Goal: Task Accomplishment & Management: Complete application form

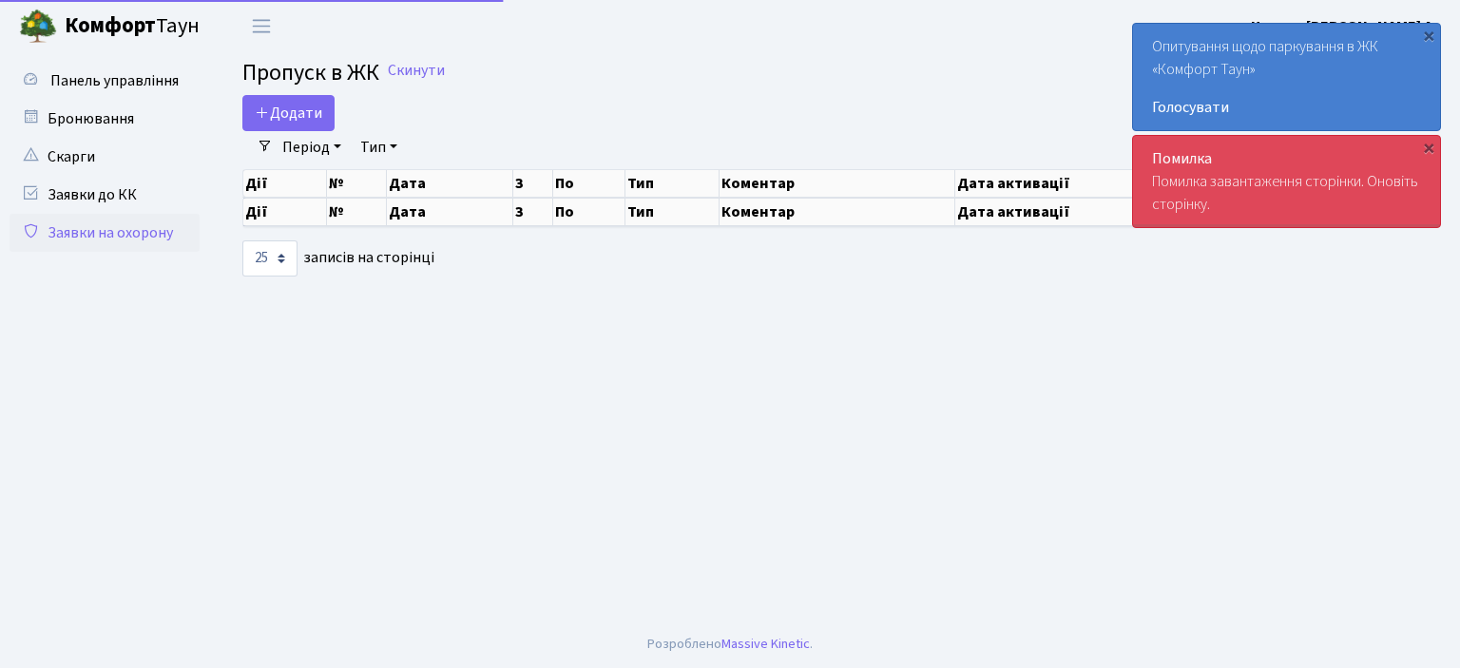
select select "25"
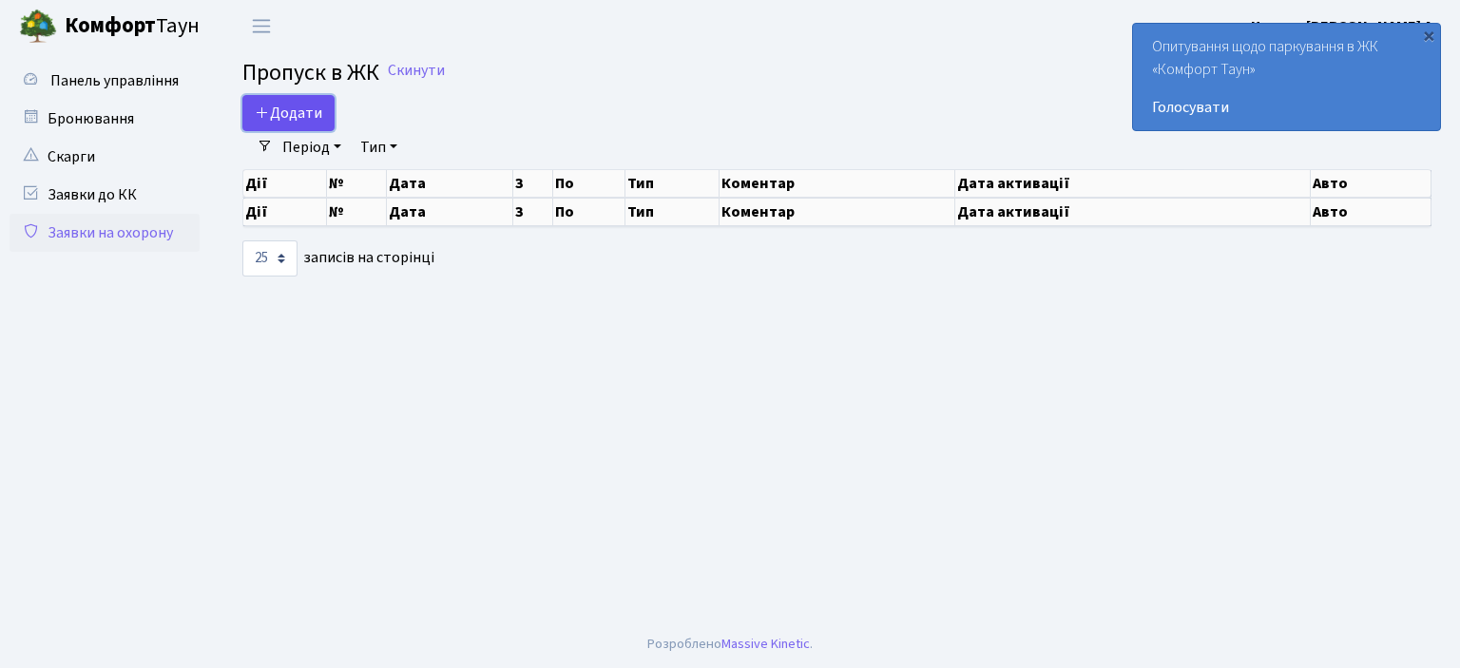
click at [272, 109] on span "Додати" at bounding box center [288, 113] width 67 height 21
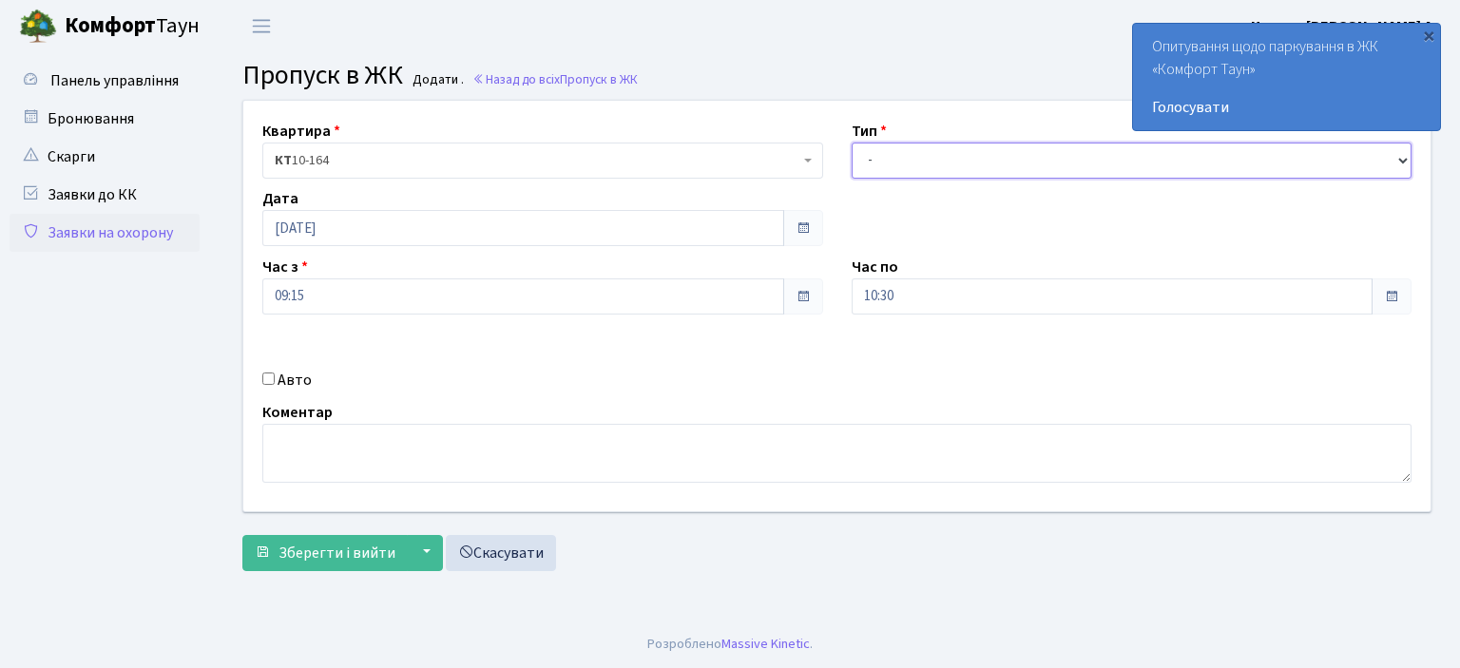
click at [905, 156] on select "- Доставка Таксі Гості Сервіс" at bounding box center [1131, 161] width 561 height 36
select select "3"
click at [851, 143] on select "- Доставка Таксі Гості Сервіс" at bounding box center [1131, 161] width 561 height 36
click at [882, 303] on input "10:30" at bounding box center [1112, 296] width 522 height 36
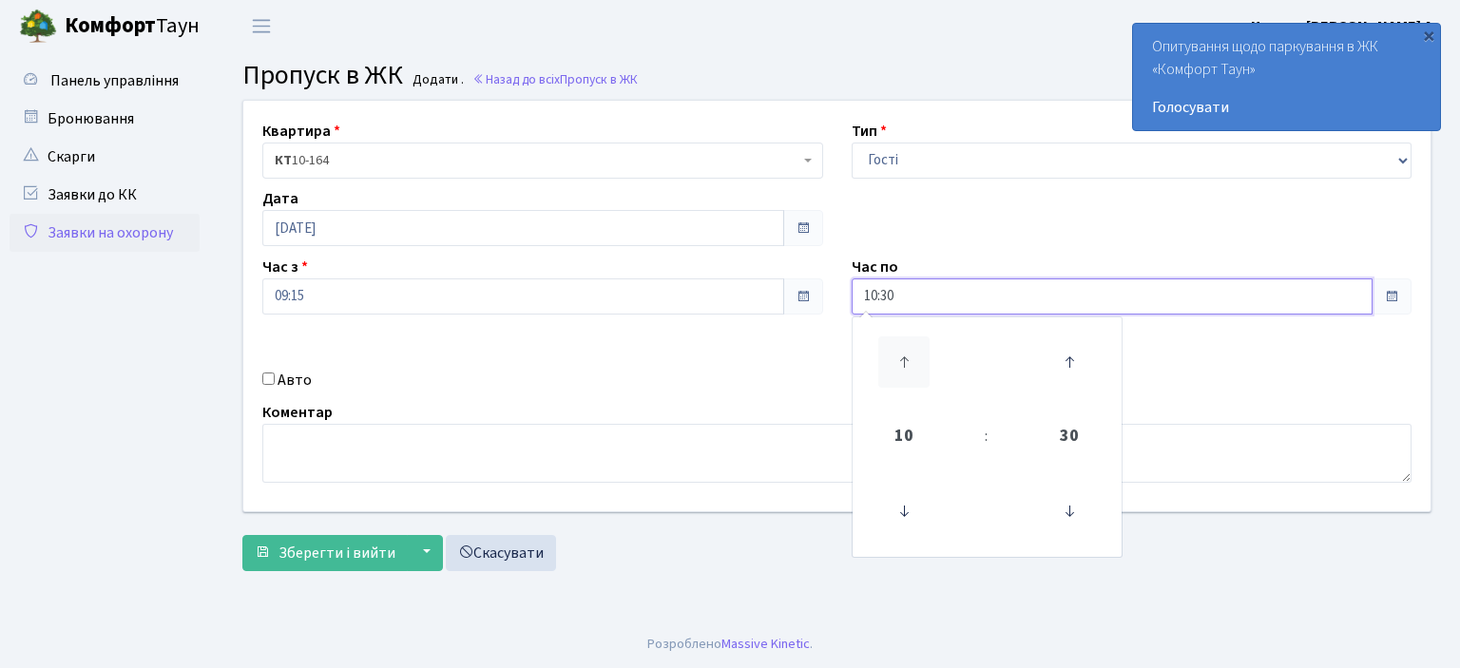
click at [897, 359] on icon at bounding box center [903, 361] width 51 height 51
type input "12:30"
click at [264, 372] on div "Авто" at bounding box center [542, 380] width 589 height 23
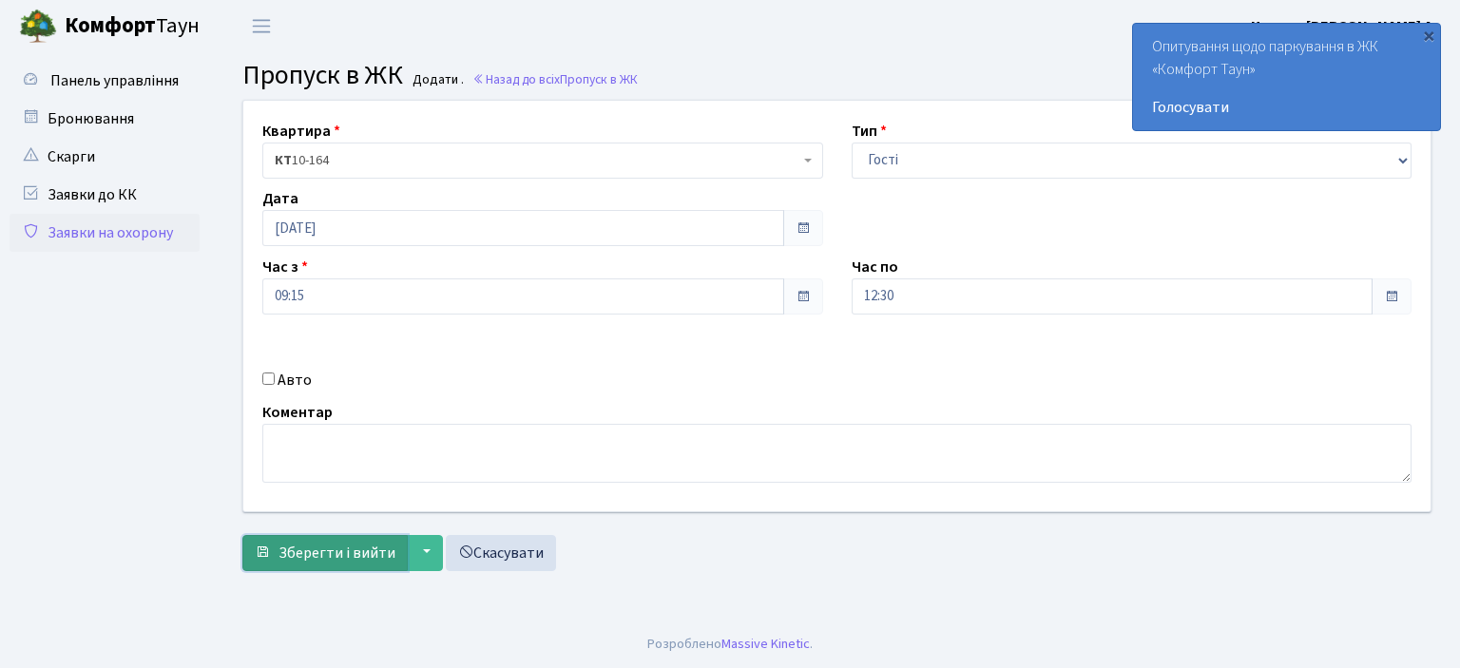
click at [346, 550] on span "Зберегти і вийти" at bounding box center [336, 553] width 117 height 21
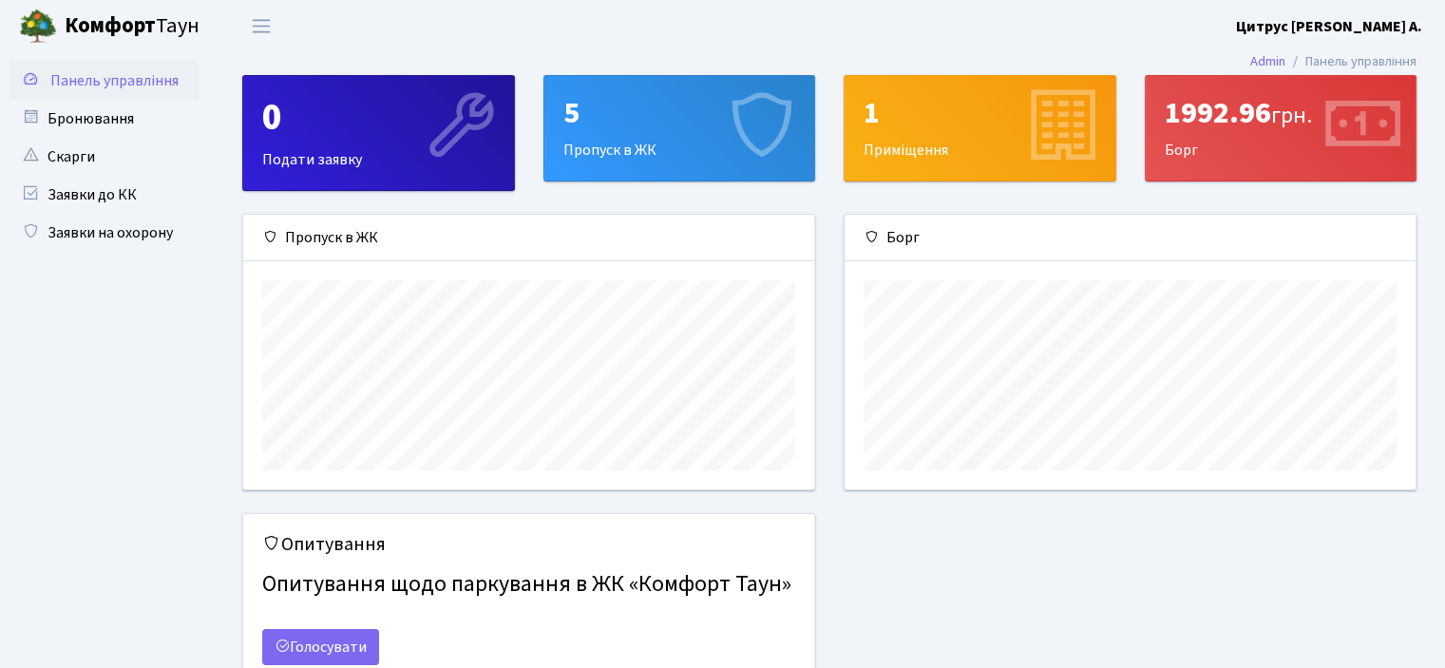
scroll to position [274, 570]
click at [93, 195] on link "Заявки до КК" at bounding box center [105, 195] width 190 height 38
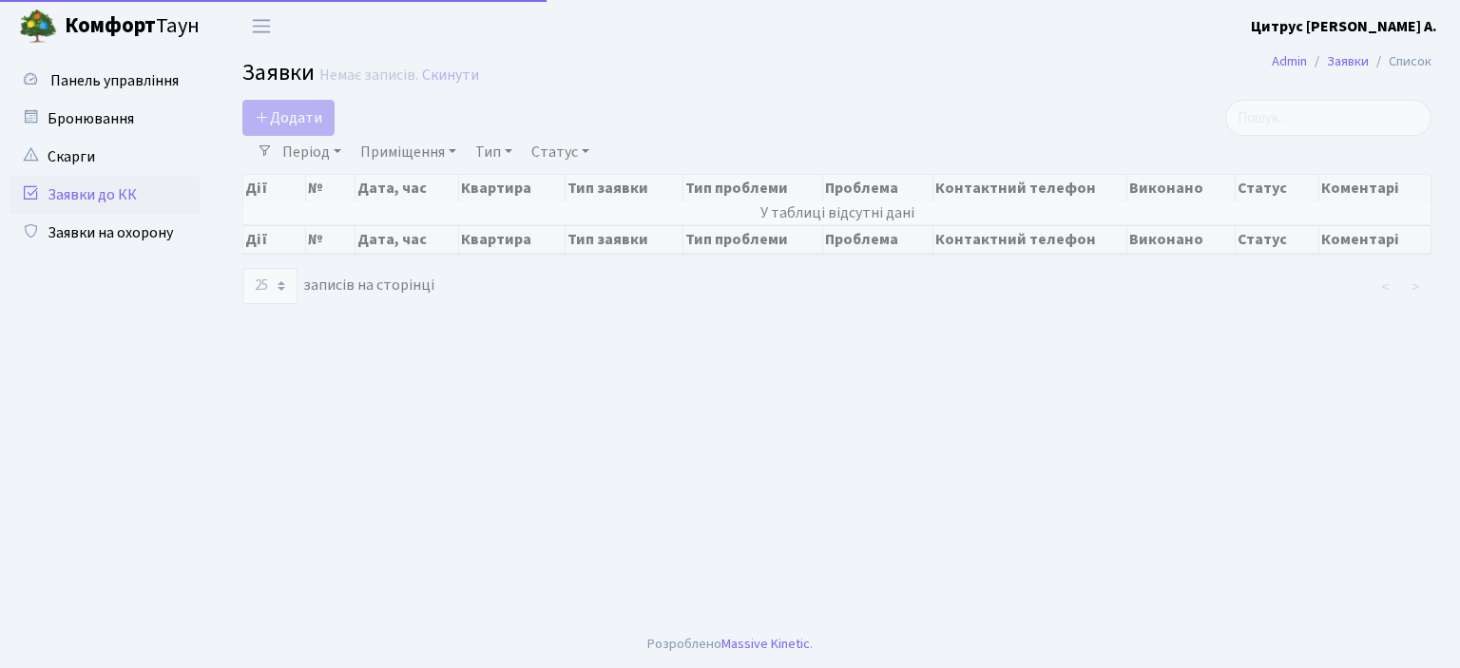
select select "25"
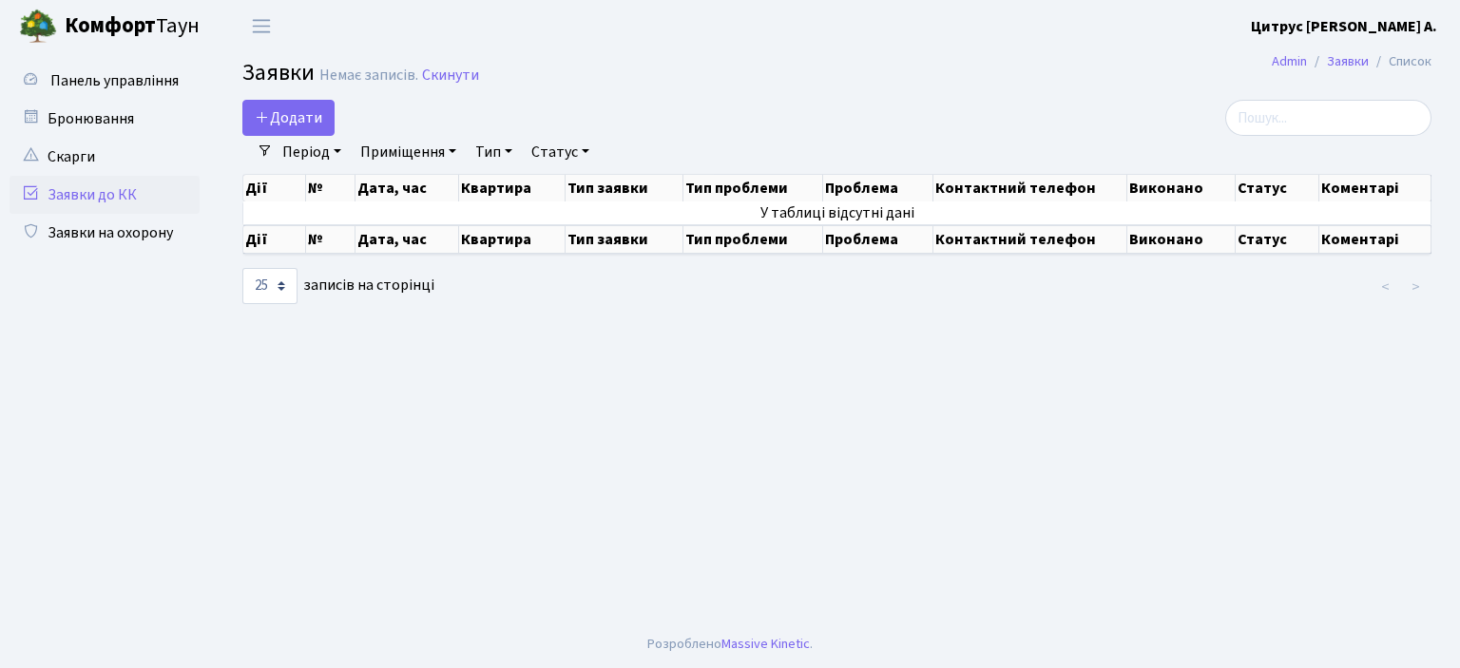
click at [346, 293] on label "10 25 50 100 250 500 1,000 записів на сторінці" at bounding box center [338, 286] width 192 height 36
click at [297, 293] on select "10 25 50 100 250 500 1,000" at bounding box center [269, 286] width 55 height 36
click at [274, 287] on select "10 25 50 100 250 500 1,000" at bounding box center [269, 286] width 55 height 36
drag, startPoint x: 475, startPoint y: 360, endPoint x: 453, endPoint y: 314, distance: 51.4
click at [475, 358] on main "Admin Заявки Список Заявки Немає записів. Скинути Додати Фільтри Період [DATE] …" at bounding box center [837, 336] width 1246 height 568
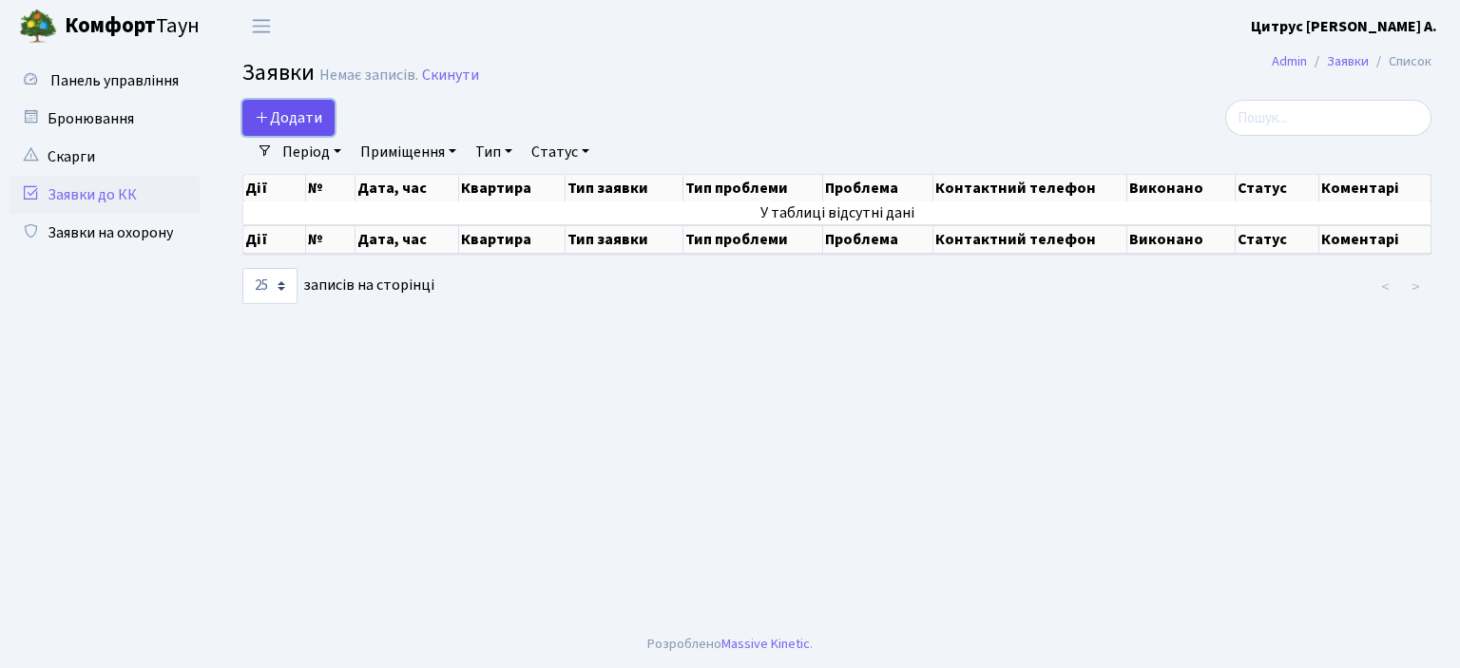
click at [278, 113] on span "Додати" at bounding box center [288, 117] width 67 height 21
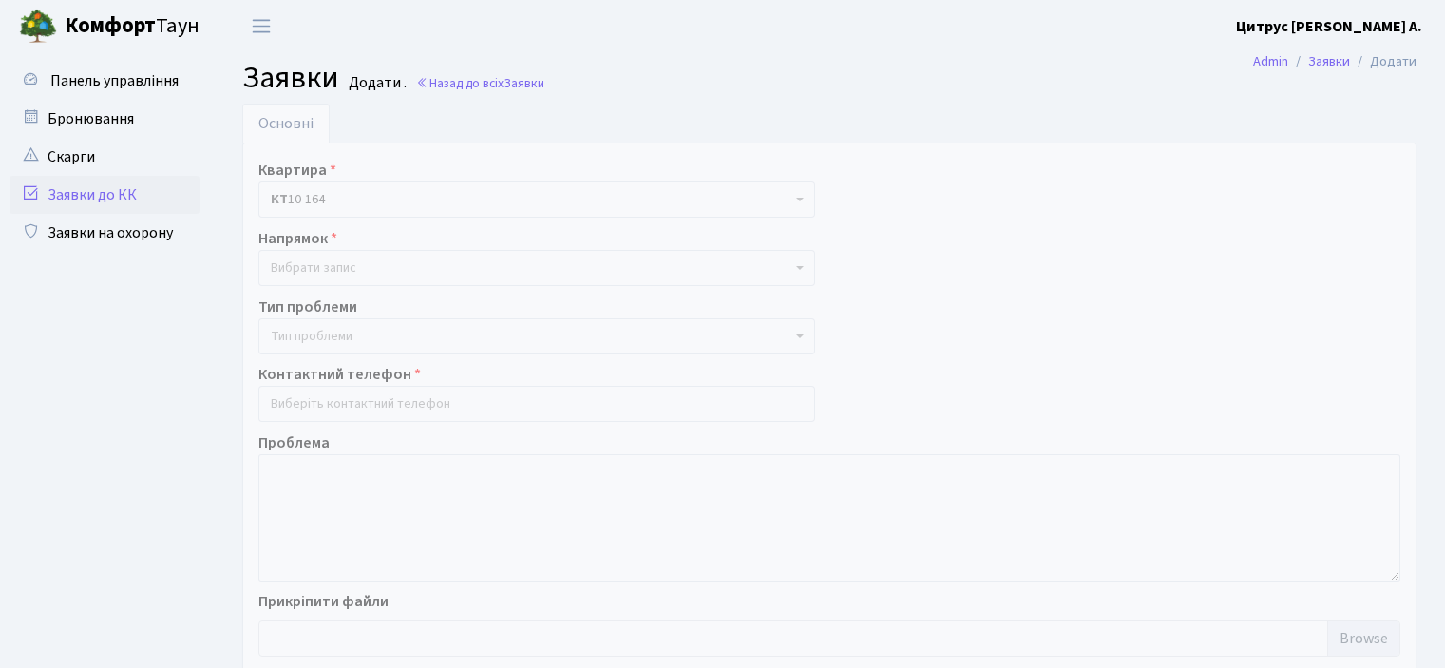
select select
click at [143, 239] on link "Заявки на охорону" at bounding box center [105, 233] width 190 height 38
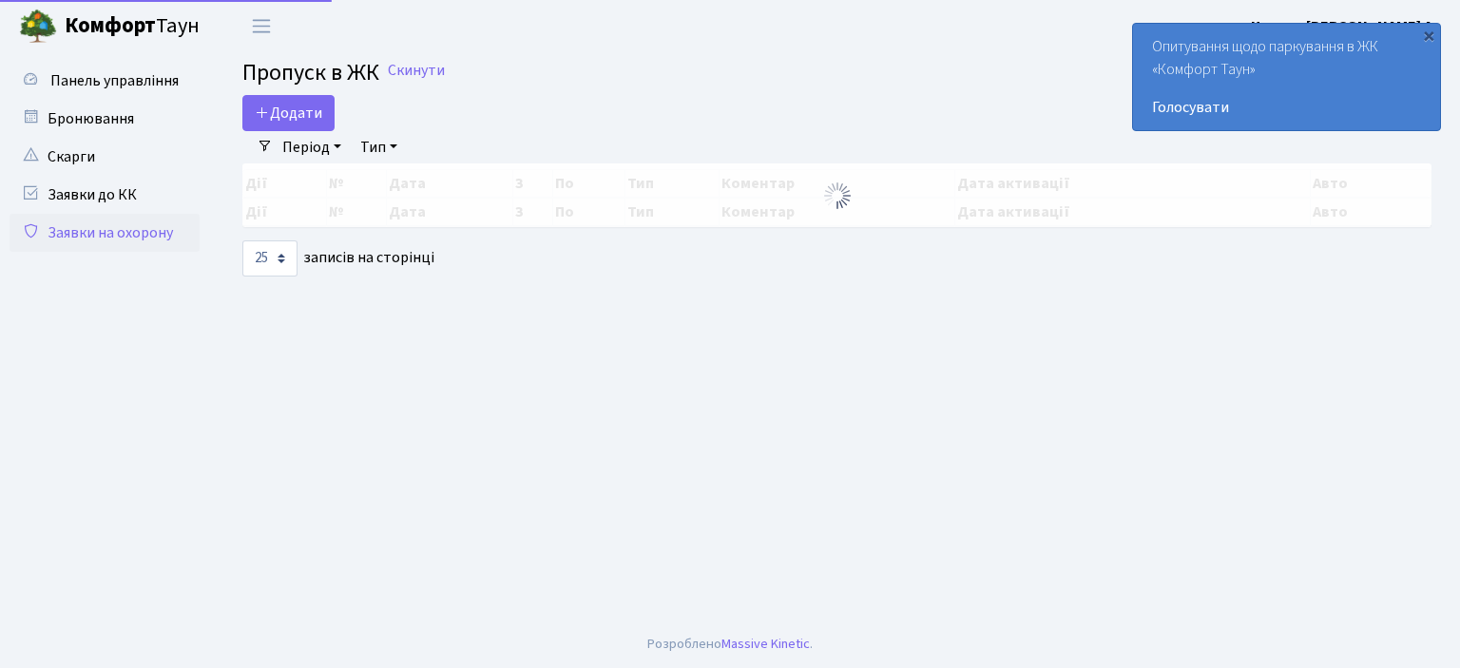
select select "25"
